Goal: Information Seeking & Learning: Learn about a topic

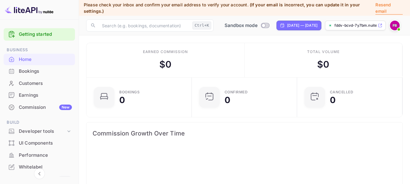
scroll to position [94, 97]
click at [386, 9] on p "Resend email" at bounding box center [389, 8] width 27 height 13
click at [316, 5] on span "(If your email is incorrect, you can update it in your settings.)" at bounding box center [222, 8] width 276 height 12
click at [400, 24] on img at bounding box center [395, 26] width 10 height 10
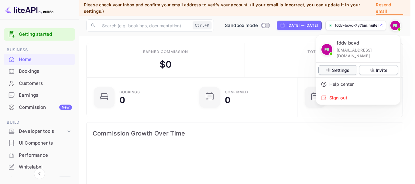
click at [353, 66] on div "Settings" at bounding box center [337, 70] width 39 height 10
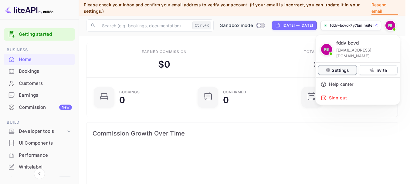
scroll to position [5, 5]
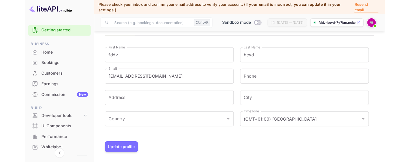
scroll to position [39, 0]
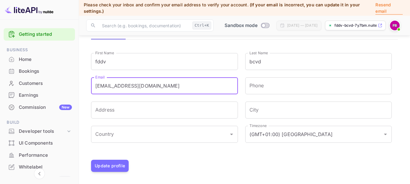
drag, startPoint x: 166, startPoint y: 88, endPoint x: 73, endPoint y: 88, distance: 92.3
click at [73, 88] on div "Getting started Business Home Bookings Customers Earnings Commission New Build …" at bounding box center [205, 72] width 410 height 223
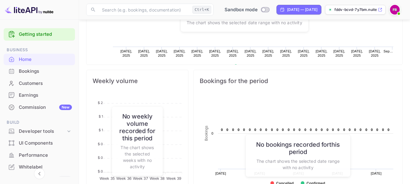
scroll to position [158, 0]
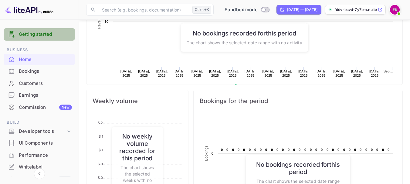
click at [50, 38] on link "Getting started" at bounding box center [45, 34] width 53 height 7
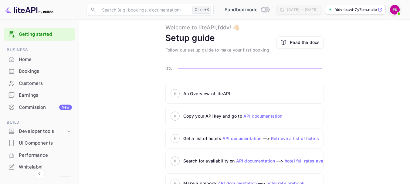
scroll to position [57, 0]
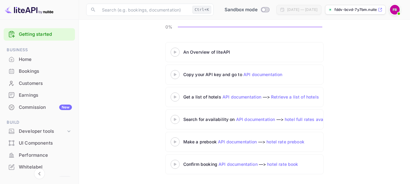
click at [266, 76] on link "API documentation" at bounding box center [262, 74] width 39 height 5
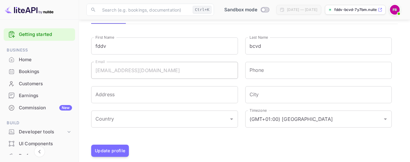
click at [59, 31] on link "Getting started" at bounding box center [45, 34] width 53 height 7
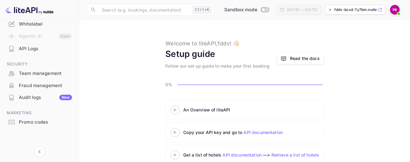
click at [307, 60] on div "Read the docs" at bounding box center [305, 58] width 30 height 6
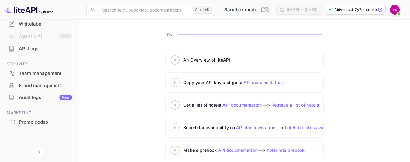
click at [206, 95] on div "Get a list of hotels API documentation —> Retrieve a list of hotels" at bounding box center [244, 105] width 158 height 20
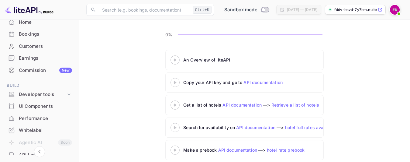
scroll to position [22, 0]
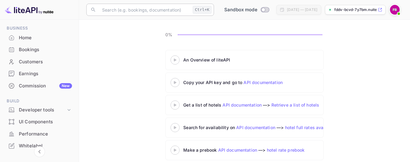
click at [136, 7] on input "text" at bounding box center [144, 10] width 92 height 12
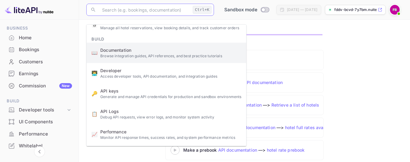
scroll to position [80, 0]
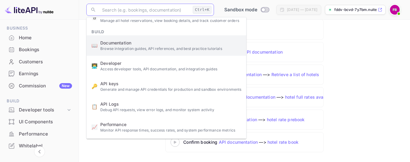
click at [134, 45] on span "Documentation" at bounding box center [170, 42] width 141 height 6
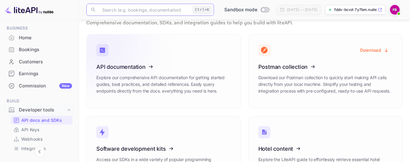
scroll to position [61, 0]
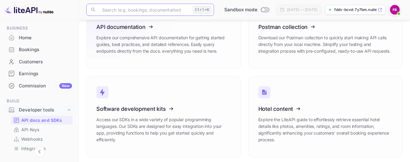
click at [139, 28] on icon at bounding box center [134, 26] width 94 height 63
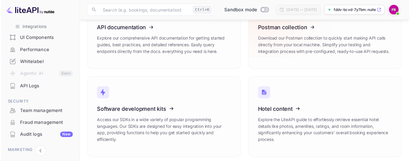
scroll to position [63, 0]
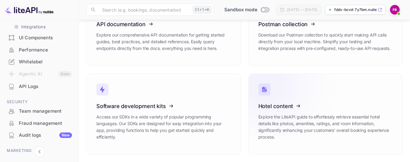
click at [284, 107] on icon at bounding box center [295, 104] width 94 height 63
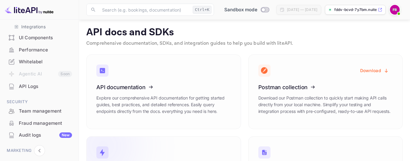
scroll to position [0, 0]
